Goal: Task Accomplishment & Management: Complete application form

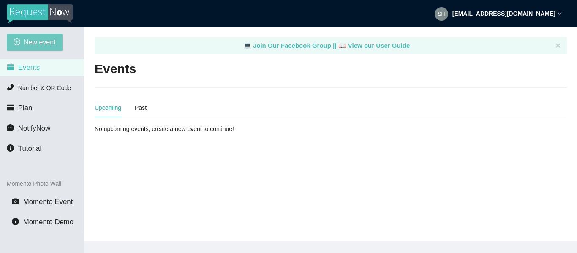
click at [28, 39] on span "New event" at bounding box center [40, 42] width 32 height 11
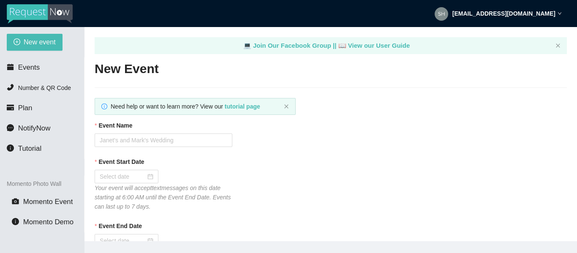
type textarea "[URL][DOMAIN_NAME]"
click at [113, 141] on input "Event Name" at bounding box center [164, 140] width 138 height 14
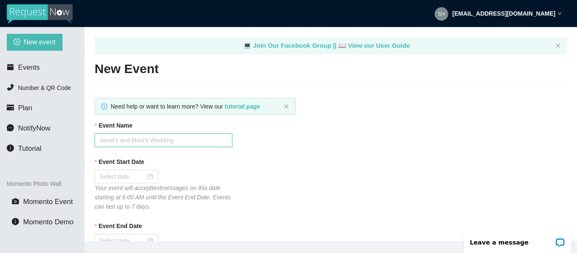
type input "Hashtag [DATE] Trivia"
click at [119, 176] on input "Event Start Date" at bounding box center [123, 176] width 46 height 9
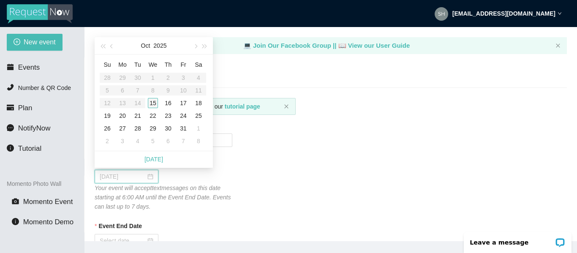
type input "[DATE]"
click at [152, 101] on div "15" at bounding box center [153, 103] width 10 height 10
type input "[DATE]"
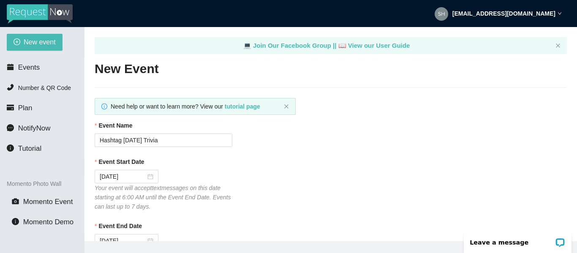
click at [251, 168] on div "Event Start Date" at bounding box center [331, 163] width 472 height 13
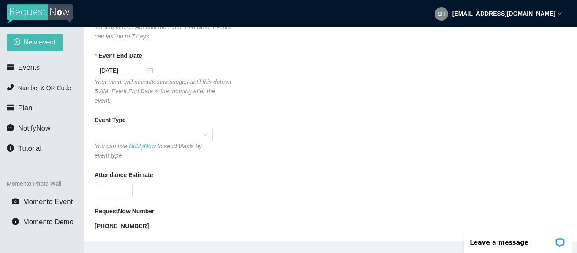
scroll to position [186, 0]
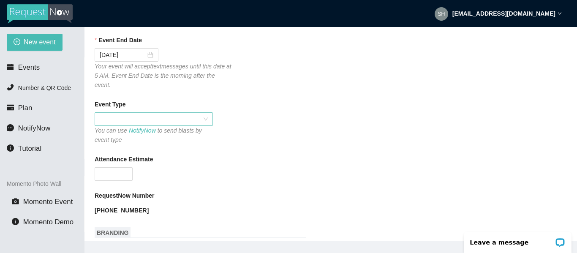
click at [107, 113] on span at bounding box center [154, 119] width 108 height 13
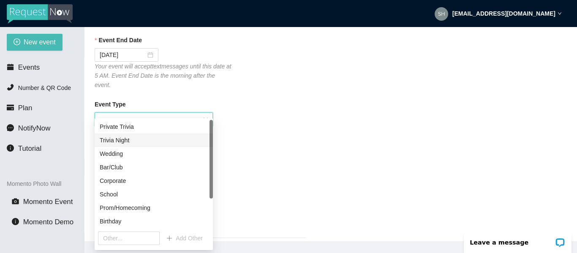
click at [125, 139] on div "Trivia Night" at bounding box center [154, 140] width 108 height 9
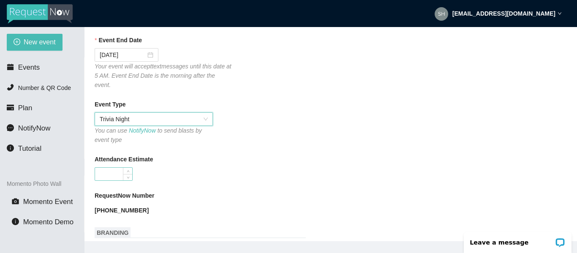
click at [112, 168] on input "Attendance Estimate" at bounding box center [113, 174] width 37 height 13
type input "40"
click at [179, 167] on div "40" at bounding box center [164, 174] width 138 height 14
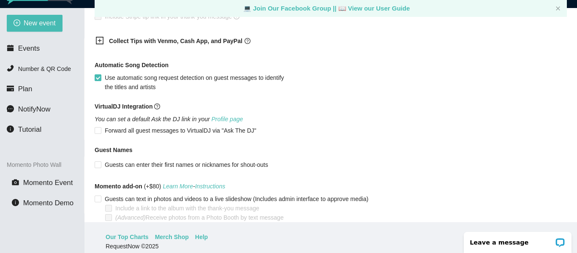
scroll to position [625, 0]
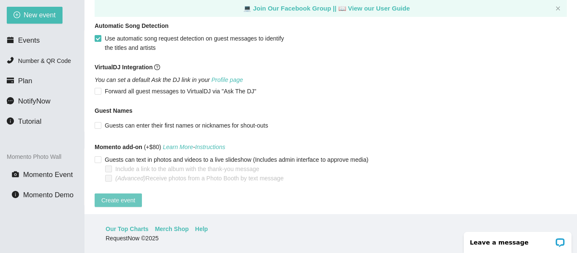
click at [126, 196] on span "Create event" at bounding box center [118, 200] width 34 height 9
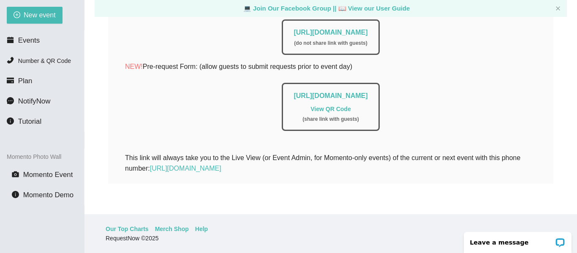
scroll to position [220, 0]
click at [356, 29] on link "[URL][DOMAIN_NAME]" at bounding box center [331, 32] width 74 height 7
